Goal: Communication & Community: Answer question/provide support

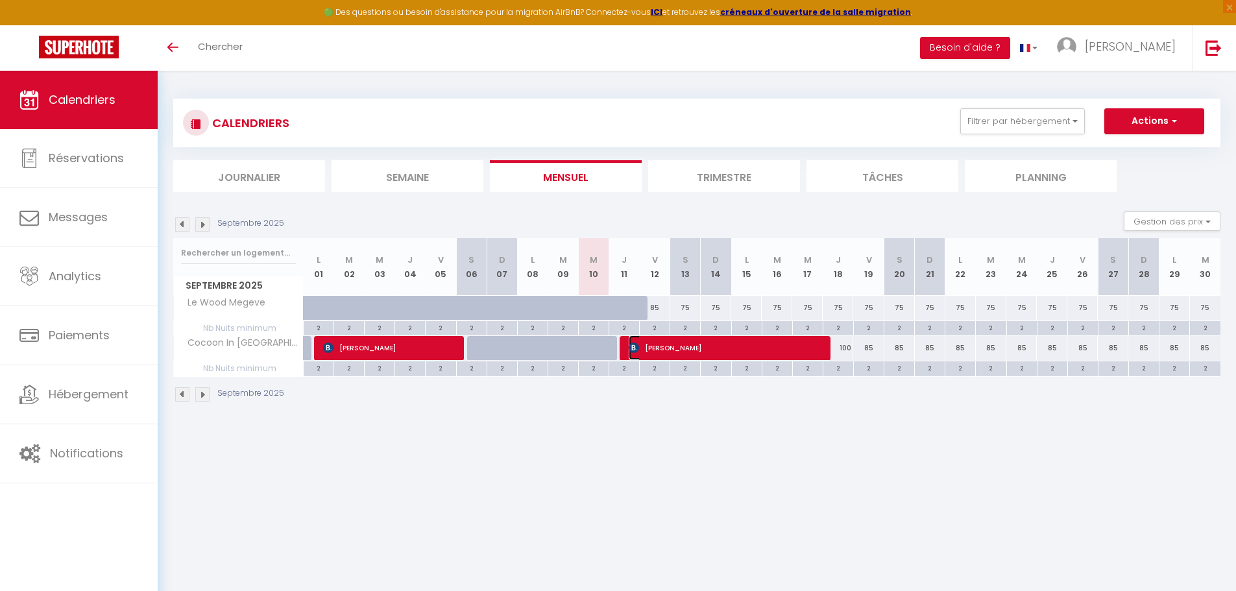
click at [698, 345] on span "[PERSON_NAME]" at bounding box center [727, 347] width 197 height 25
select select "OK"
select select "0"
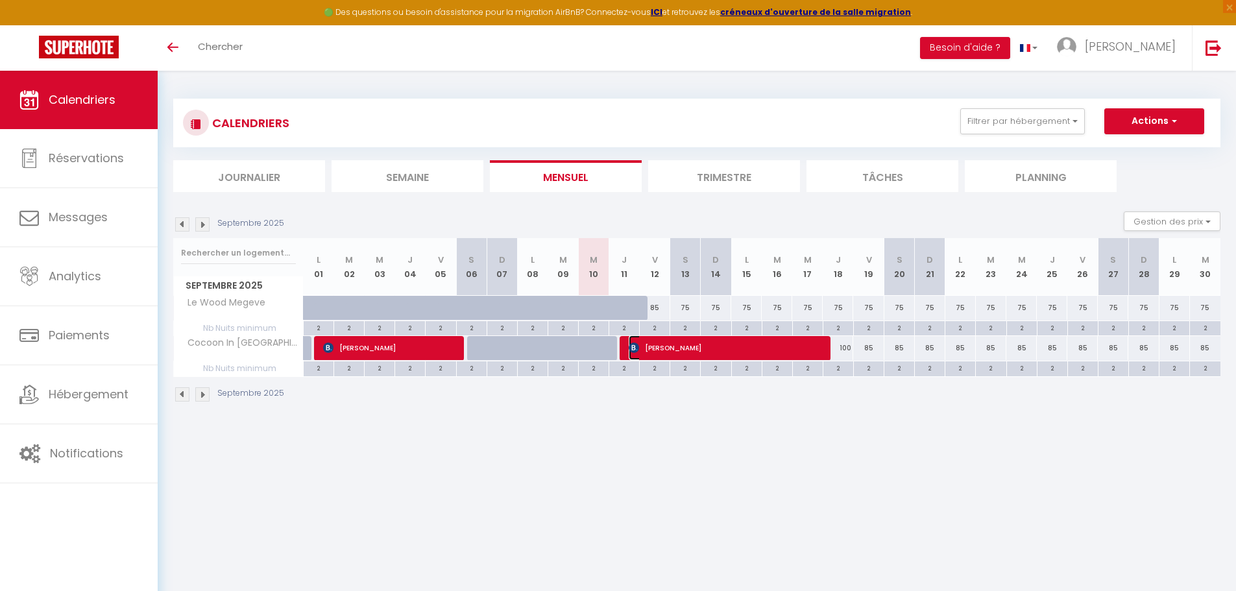
select select "1"
select select
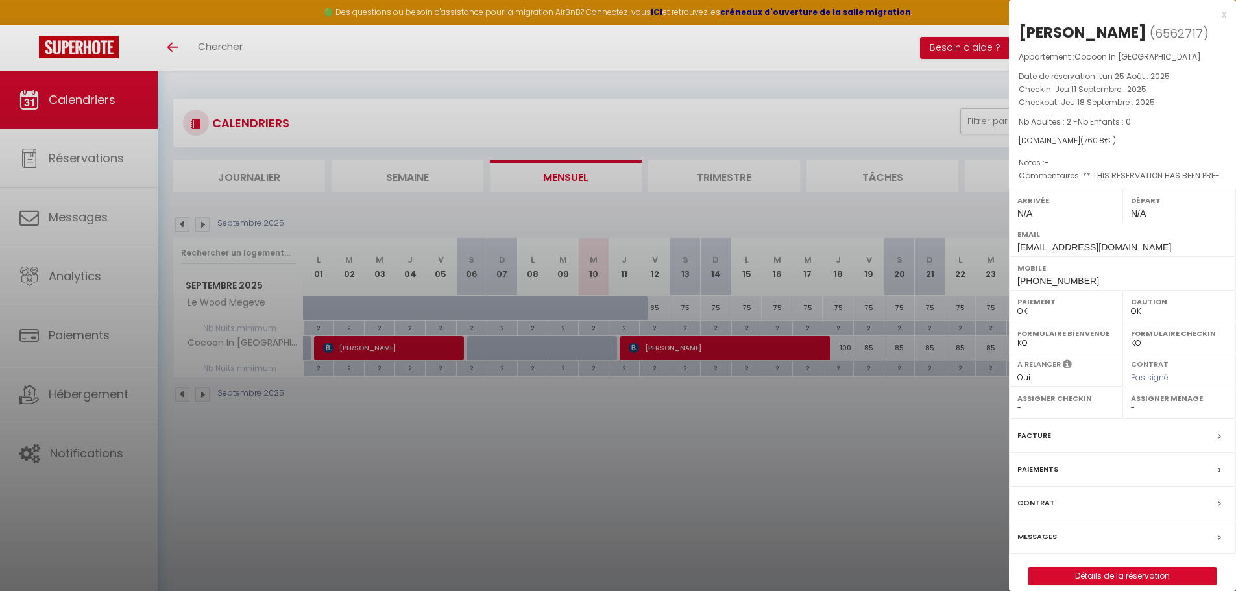
click at [1050, 537] on label "Messages" at bounding box center [1037, 537] width 40 height 14
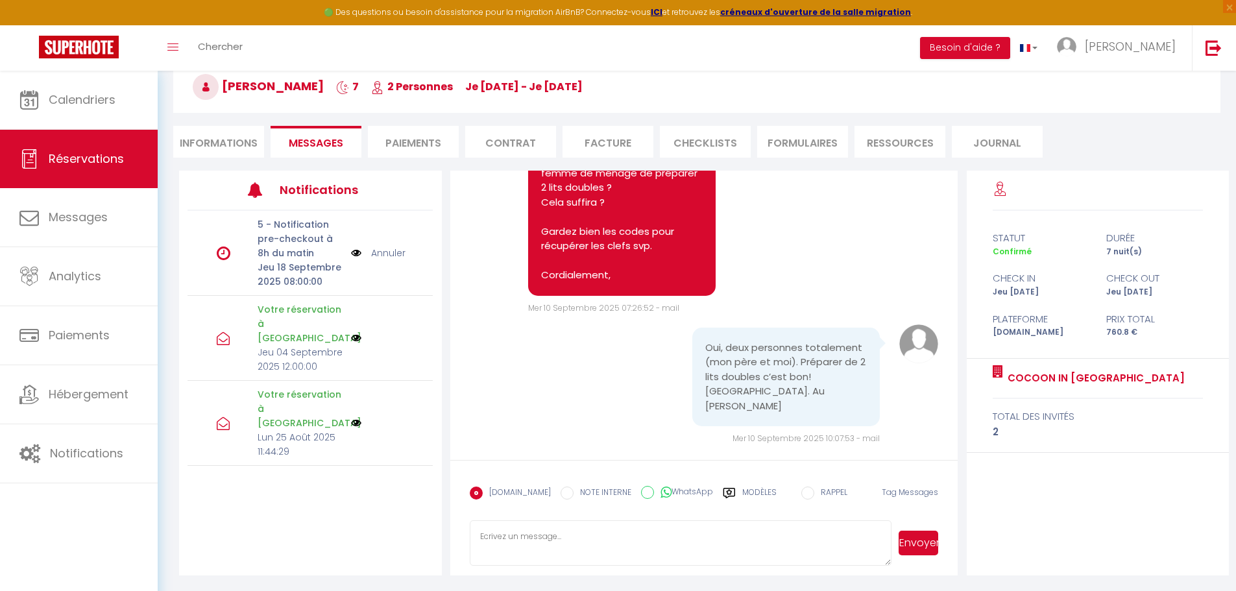
scroll to position [71, 0]
click at [665, 549] on textarea at bounding box center [681, 541] width 422 height 45
type textarea "C'est noté ! Cordialement,"
click at [916, 539] on button "Envoyer" at bounding box center [919, 541] width 40 height 25
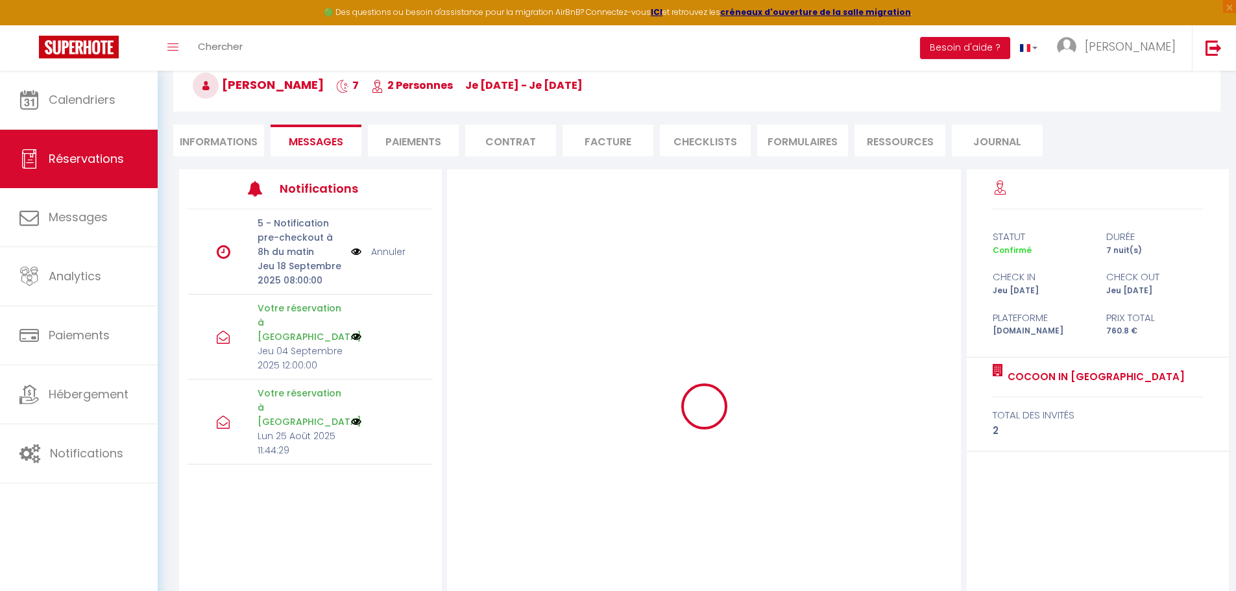
scroll to position [0, 0]
